Goal: Information Seeking & Learning: Learn about a topic

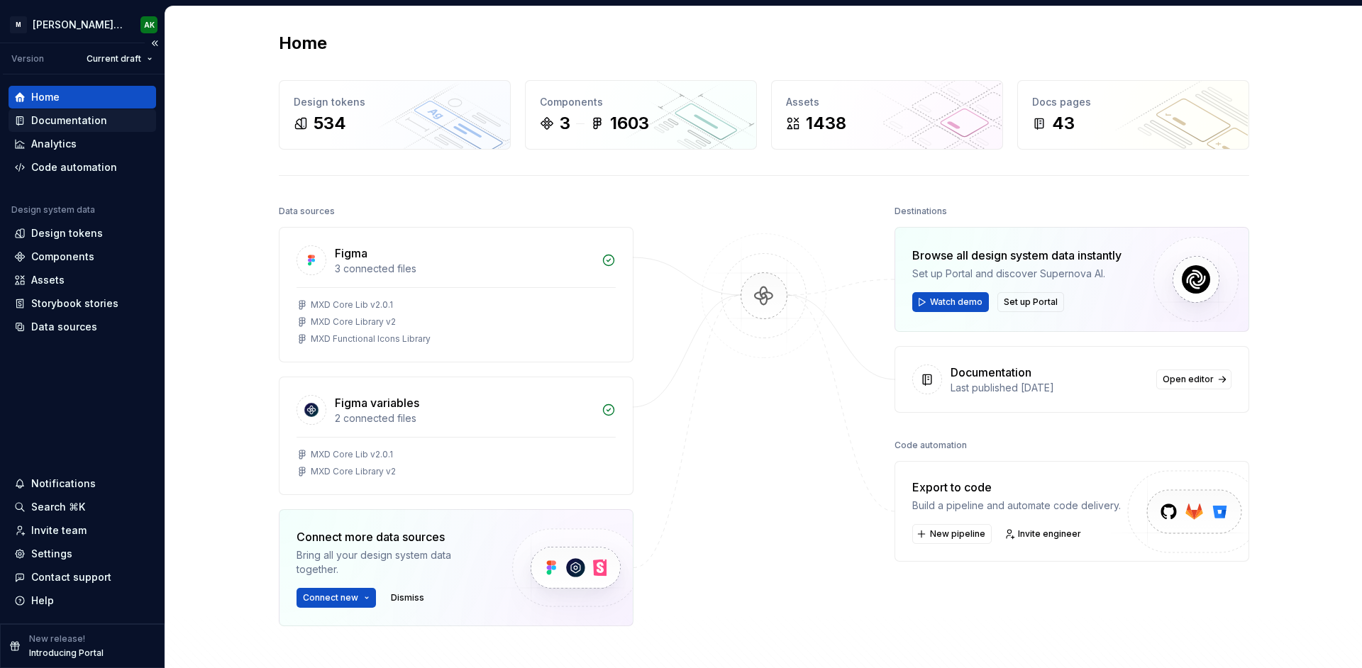
click at [83, 121] on div "Documentation" at bounding box center [69, 121] width 76 height 14
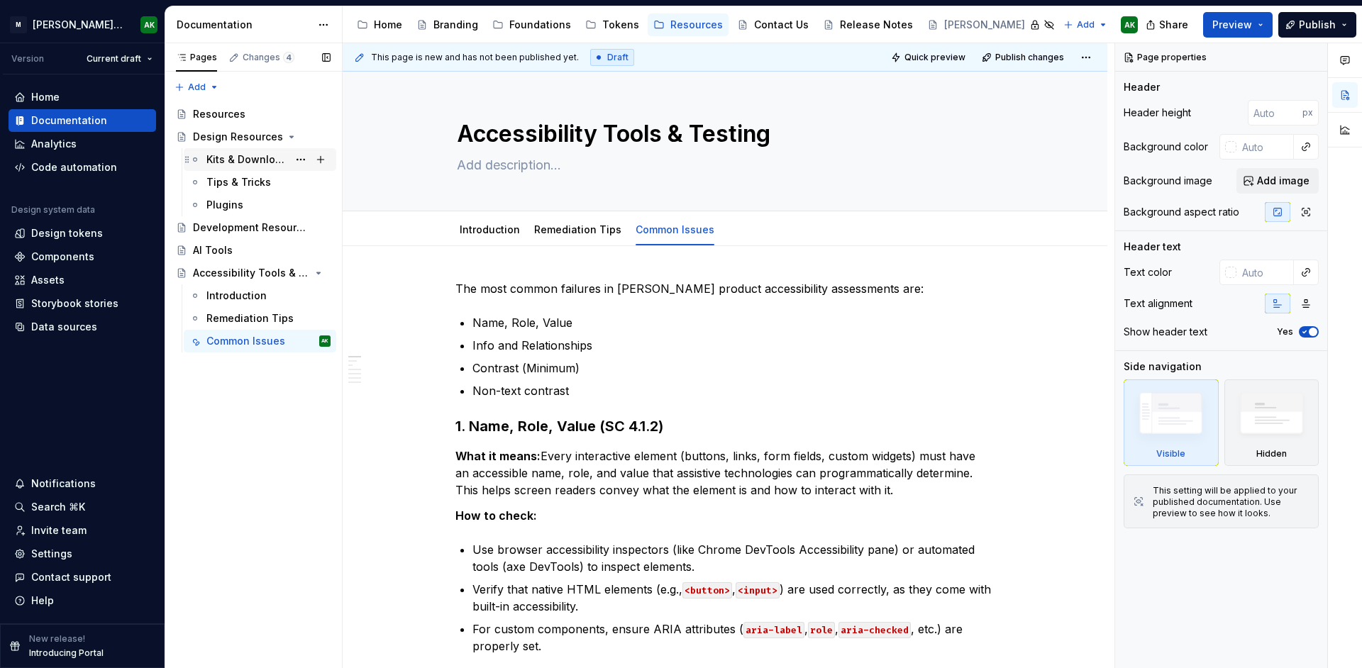
click at [236, 157] on div "Kits & Downloads" at bounding box center [247, 160] width 82 height 14
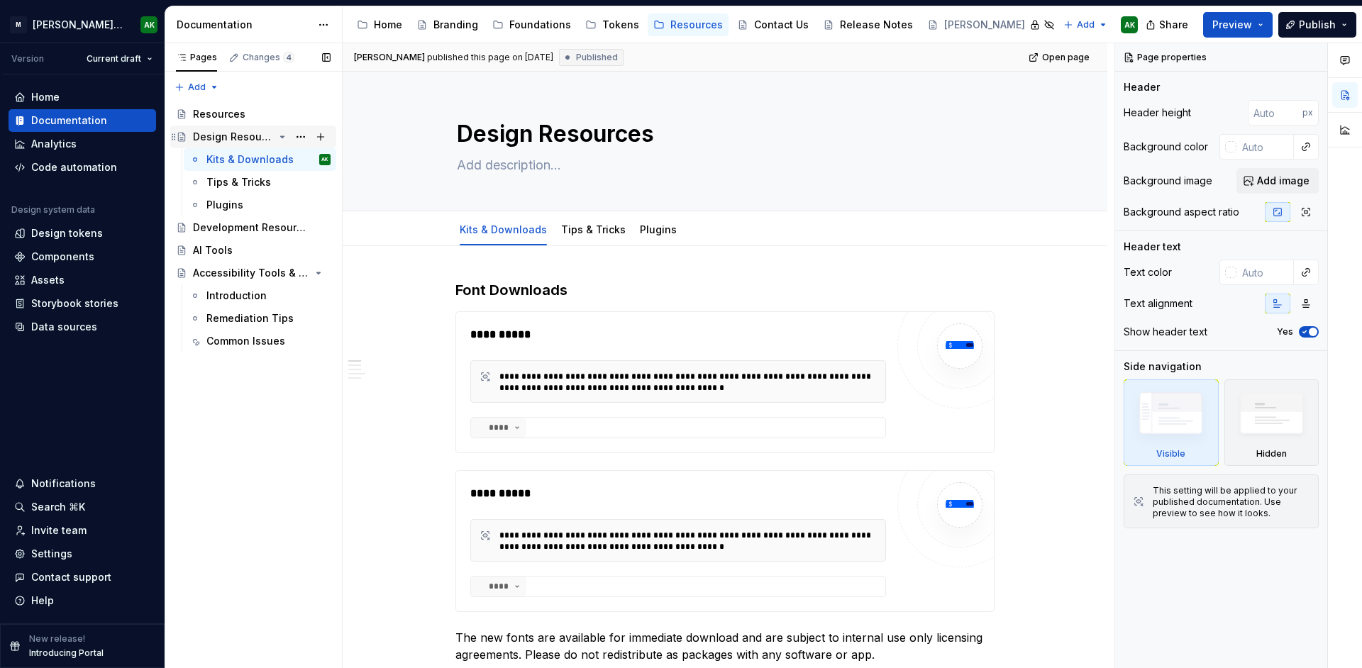
click at [234, 135] on div "Design Resources" at bounding box center [233, 137] width 81 height 14
click at [1344, 126] on button "button" at bounding box center [1345, 130] width 26 height 26
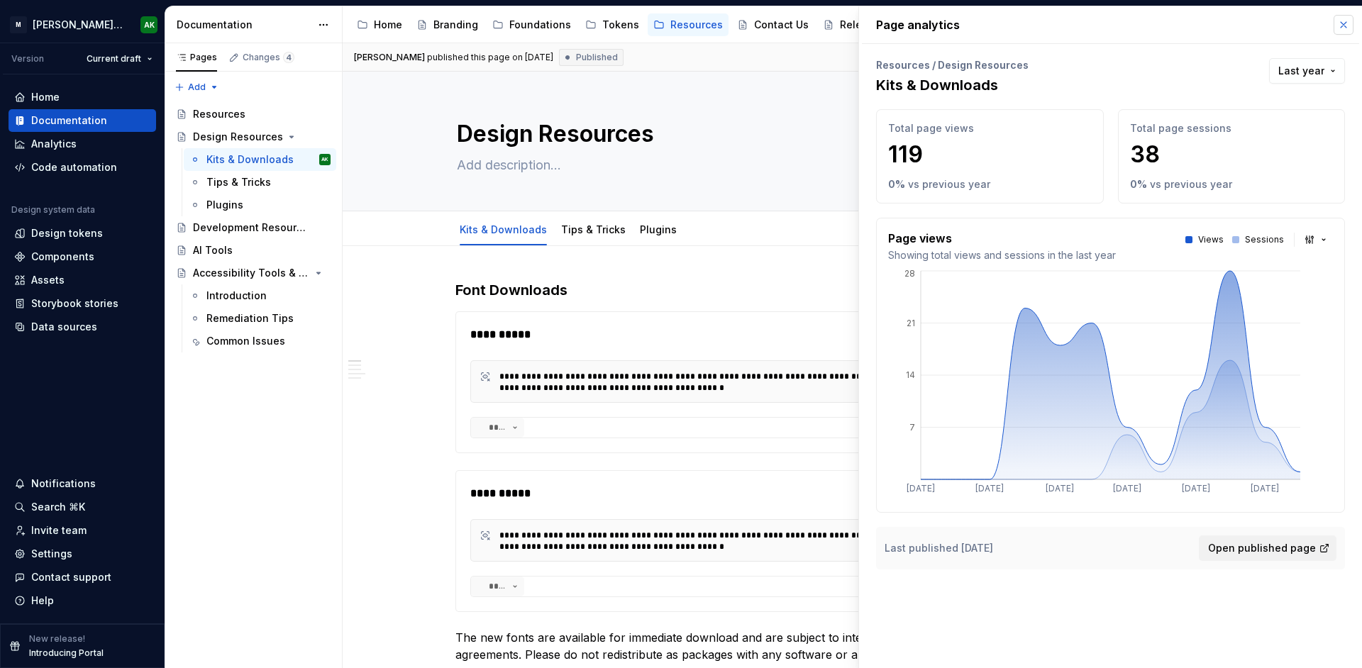
click at [1344, 26] on button "button" at bounding box center [1344, 25] width 20 height 20
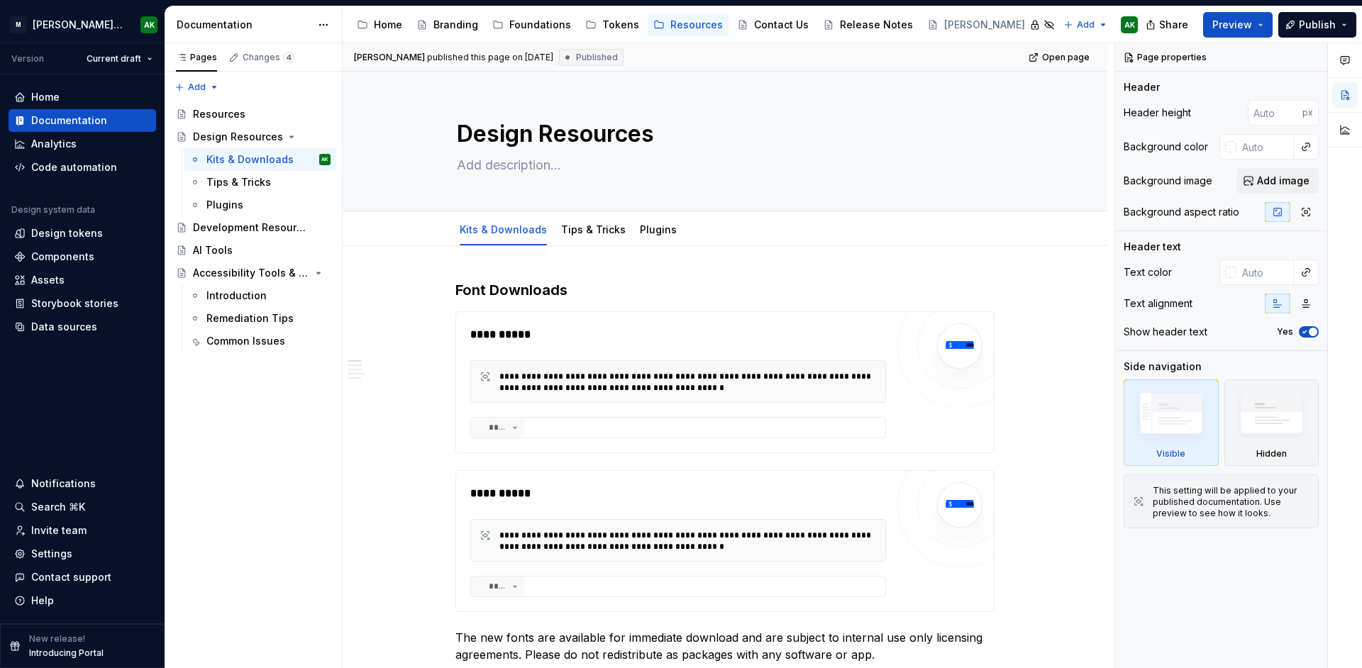
click at [553, 57] on div "published this page on [DATE]" at bounding box center [490, 57] width 126 height 11
click at [612, 59] on span "Published" at bounding box center [597, 57] width 42 height 11
click at [1354, 62] on button "button" at bounding box center [1345, 61] width 26 height 26
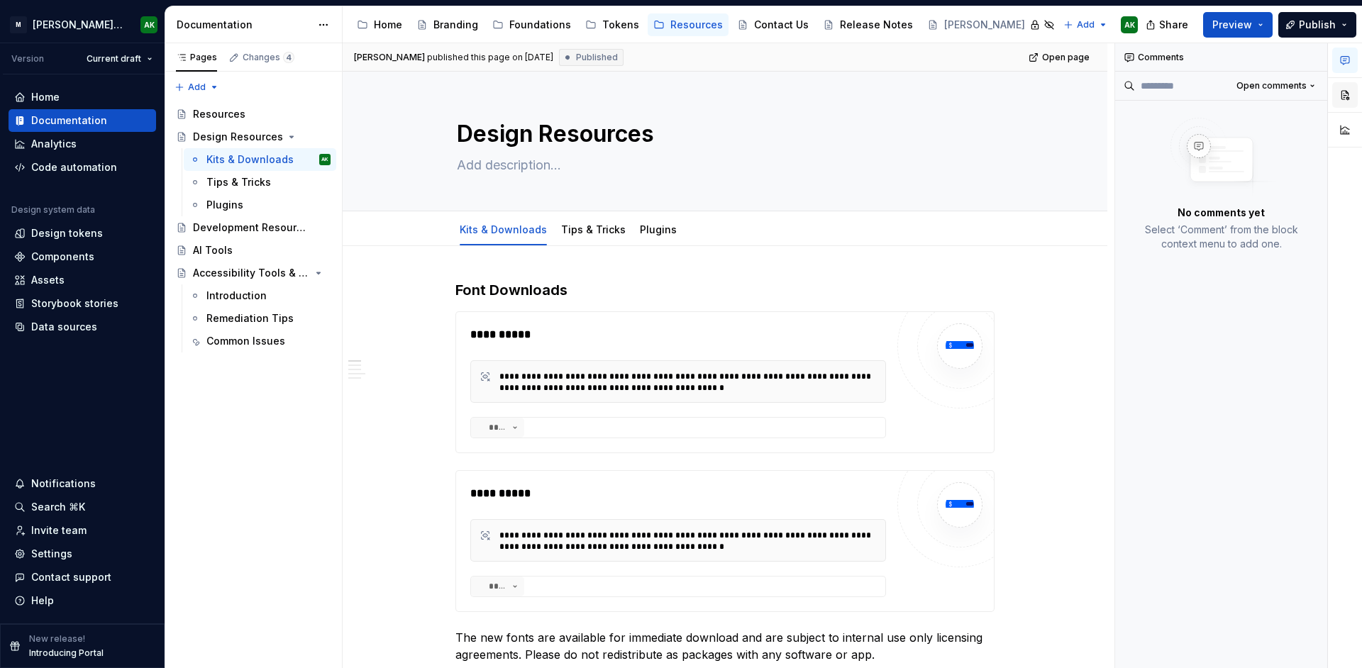
click at [1343, 95] on button "button" at bounding box center [1345, 95] width 26 height 26
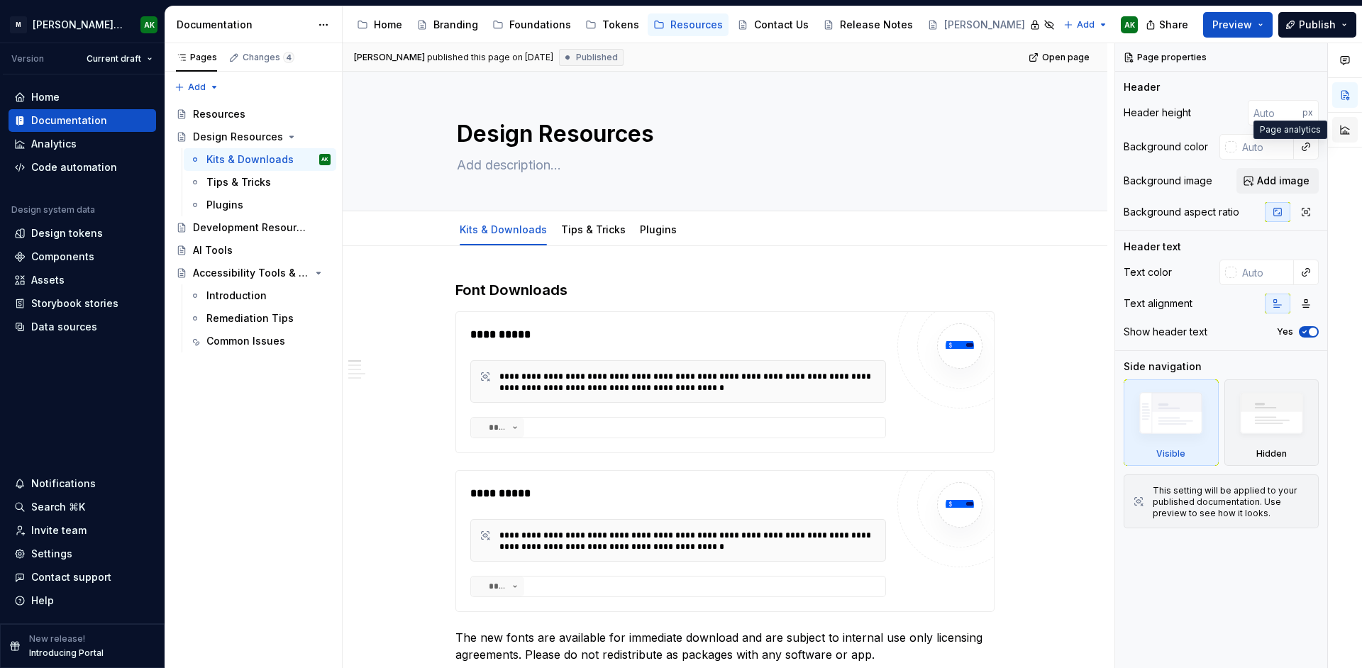
click at [1341, 138] on button "button" at bounding box center [1345, 130] width 26 height 26
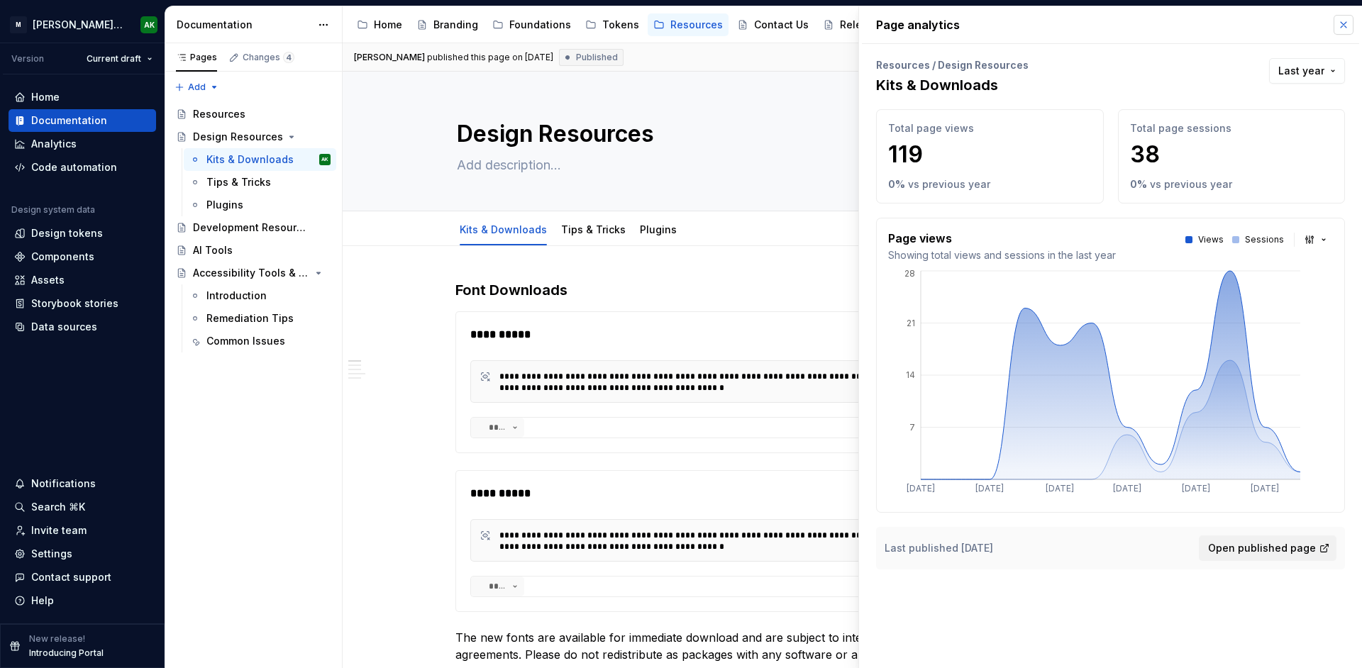
click at [1349, 23] on button "button" at bounding box center [1344, 25] width 20 height 20
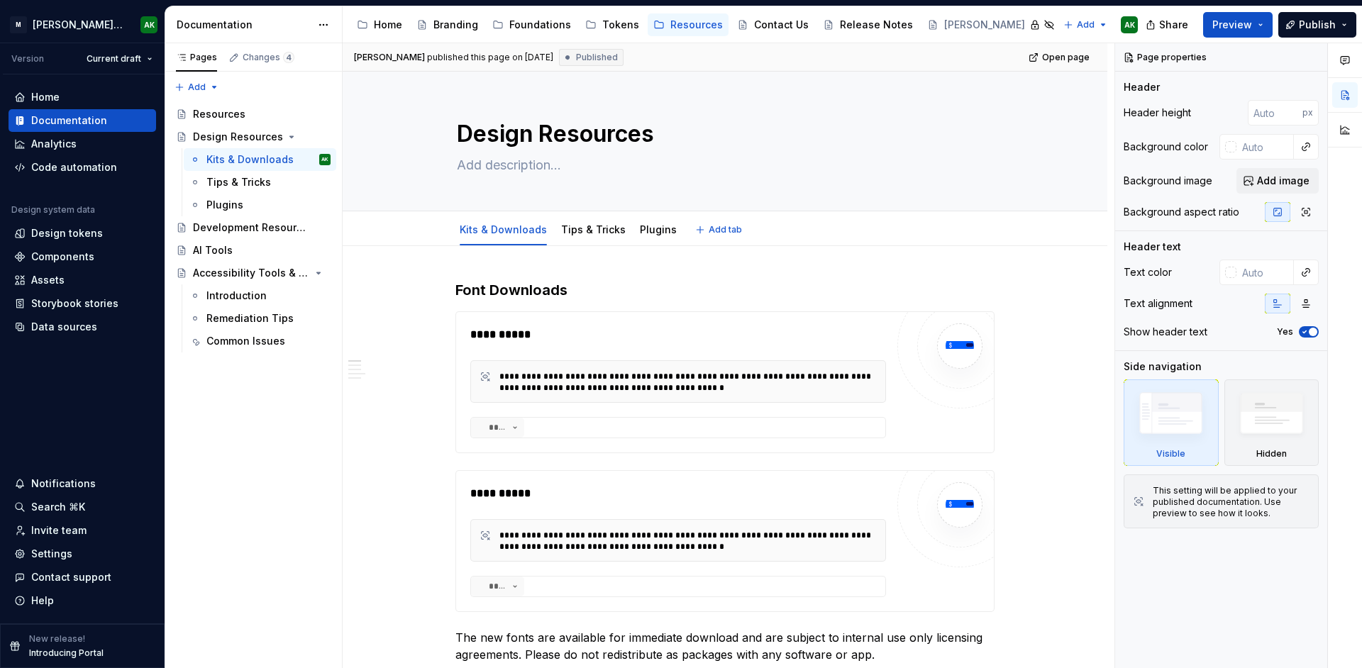
type textarea "*"
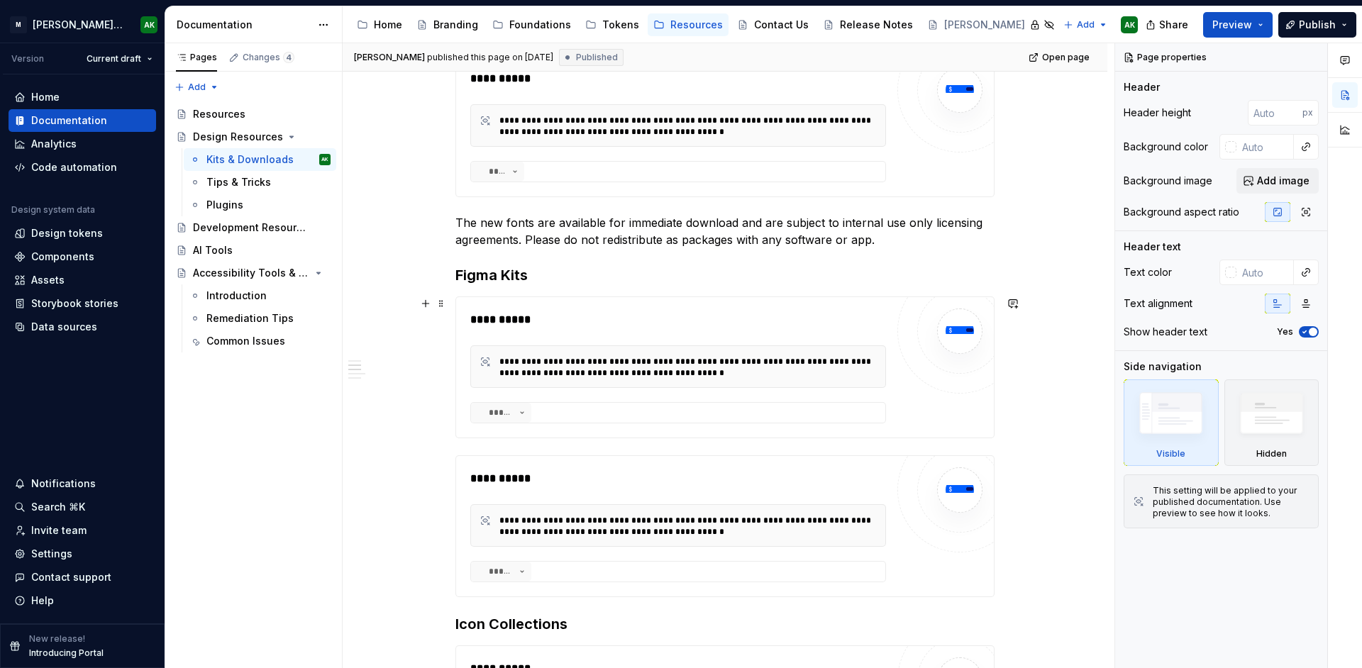
scroll to position [766, 0]
